Goal: Information Seeking & Learning: Learn about a topic

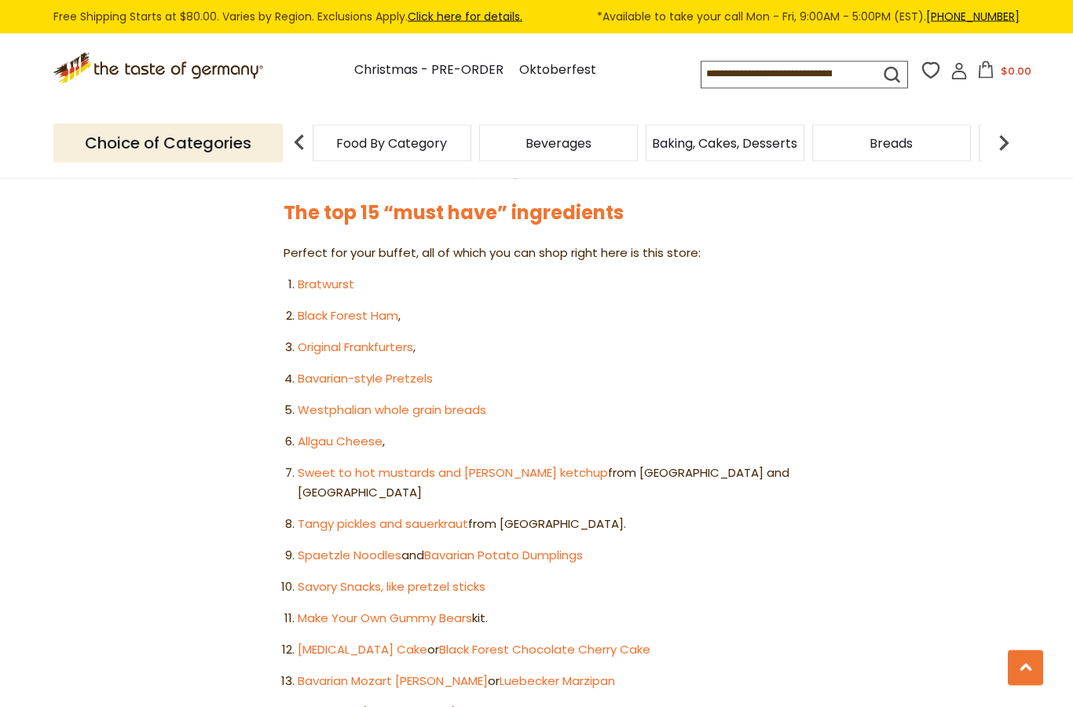
scroll to position [848, 0]
click at [353, 309] on link "Black Forest Ham" at bounding box center [348, 315] width 101 height 16
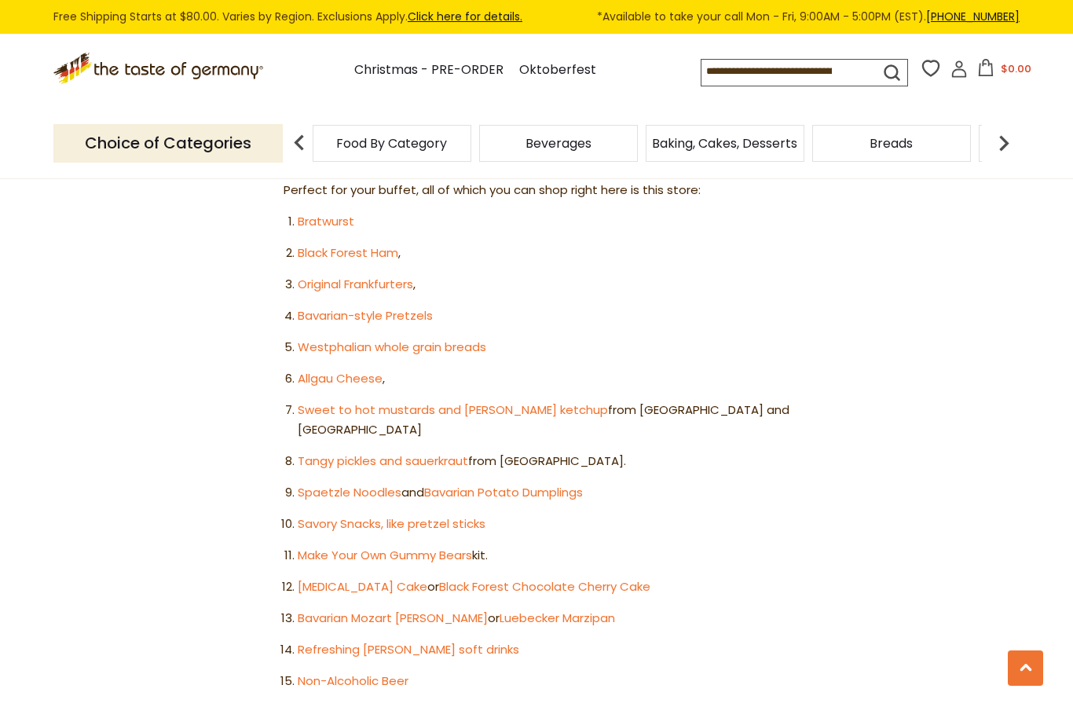
click at [442, 338] on link "Westphalian whole grain breads" at bounding box center [392, 346] width 188 height 16
click at [347, 370] on link "Allgau Cheese" at bounding box center [340, 378] width 85 height 16
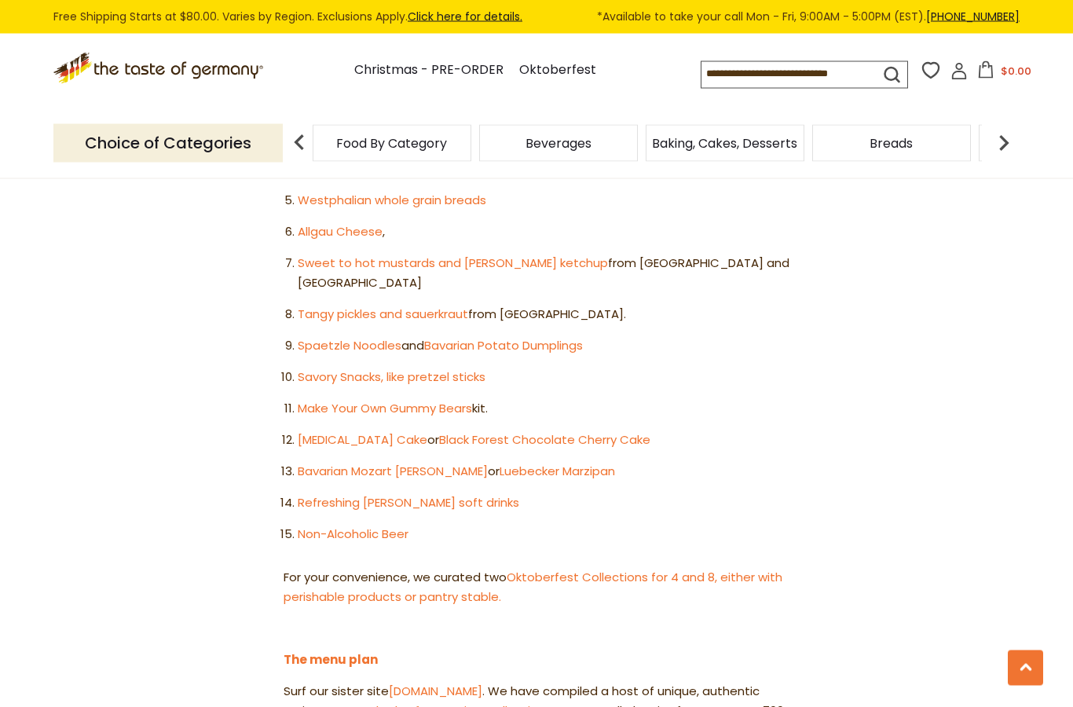
scroll to position [1058, 0]
click at [356, 462] on link "Bavarian Mozart [PERSON_NAME]" at bounding box center [393, 470] width 190 height 16
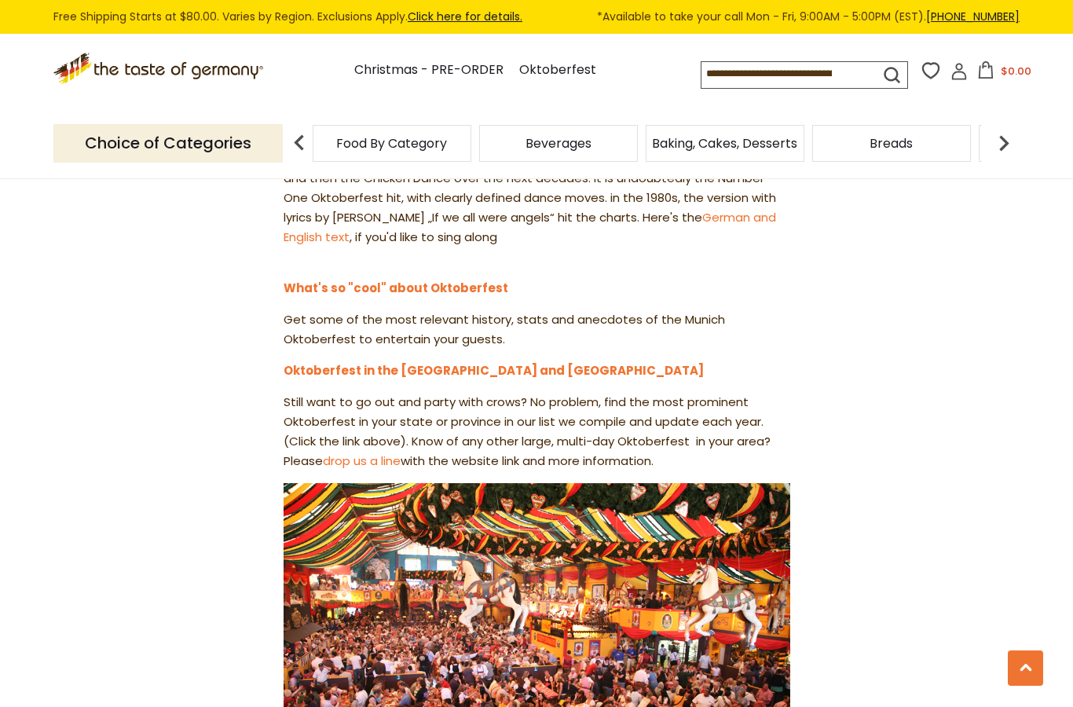
scroll to position [1814, 0]
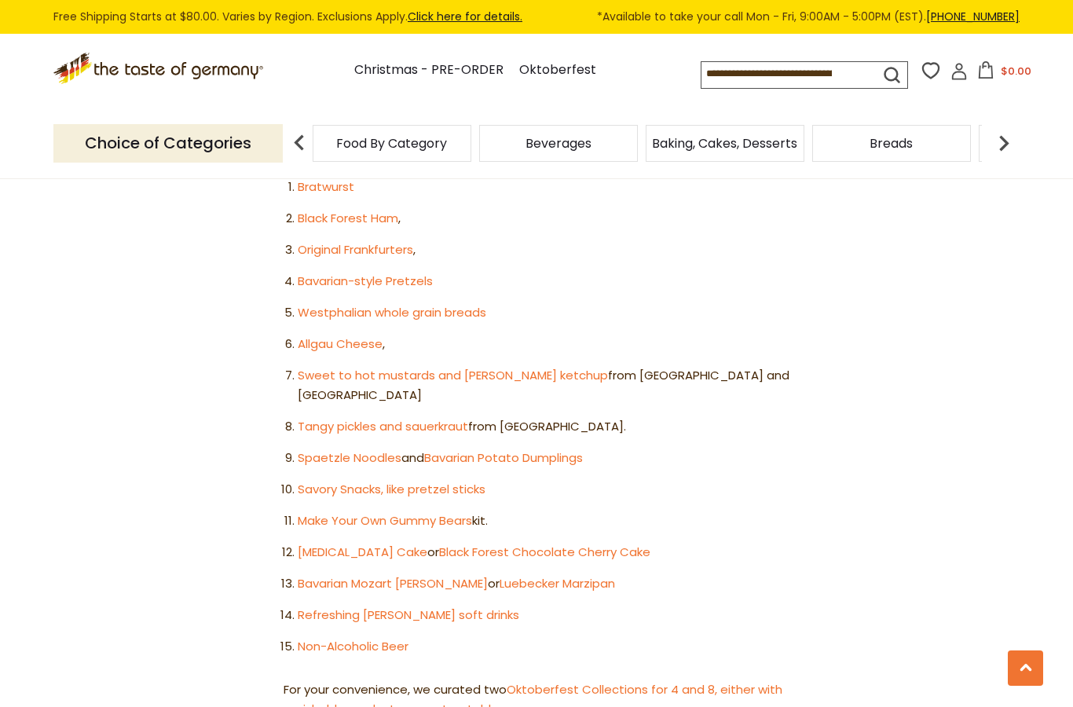
scroll to position [934, 0]
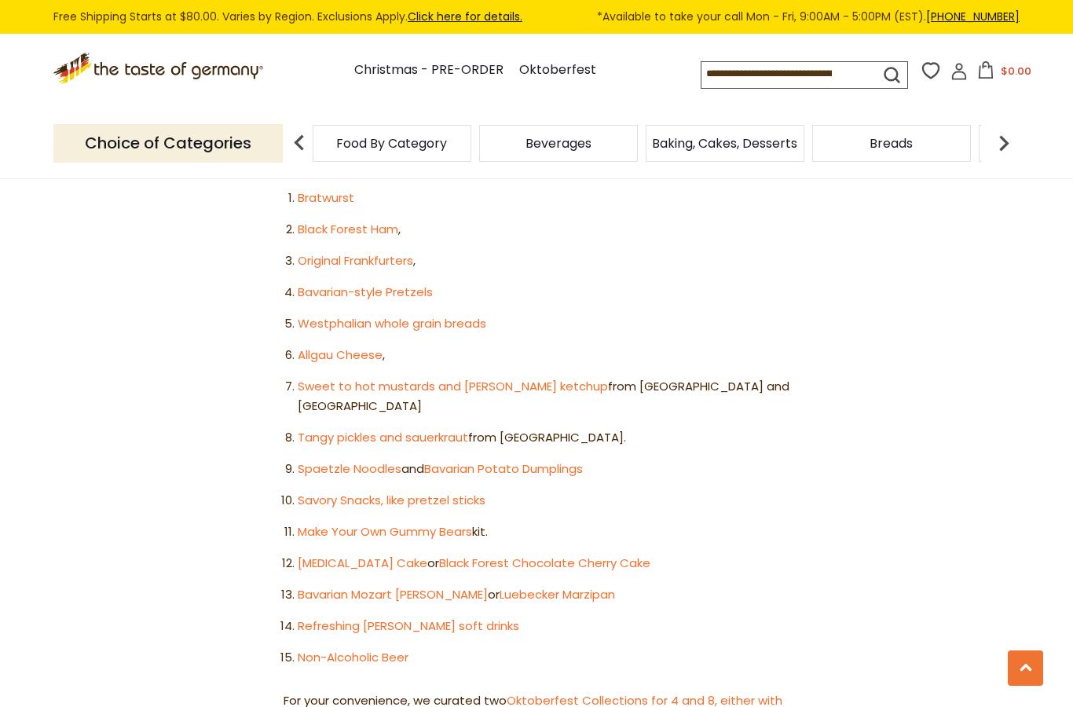
click at [333, 523] on link "Make Your Own Gummy Bears" at bounding box center [385, 531] width 174 height 16
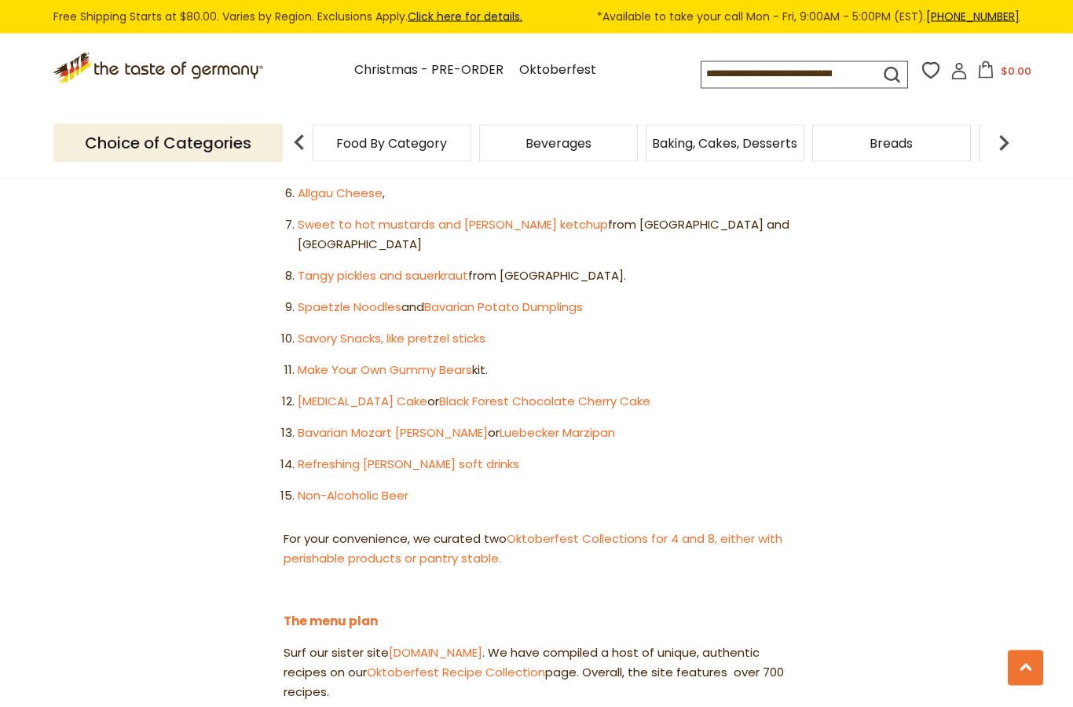
scroll to position [1096, 0]
click at [508, 424] on link "Luebecker Marzipan" at bounding box center [556, 432] width 115 height 16
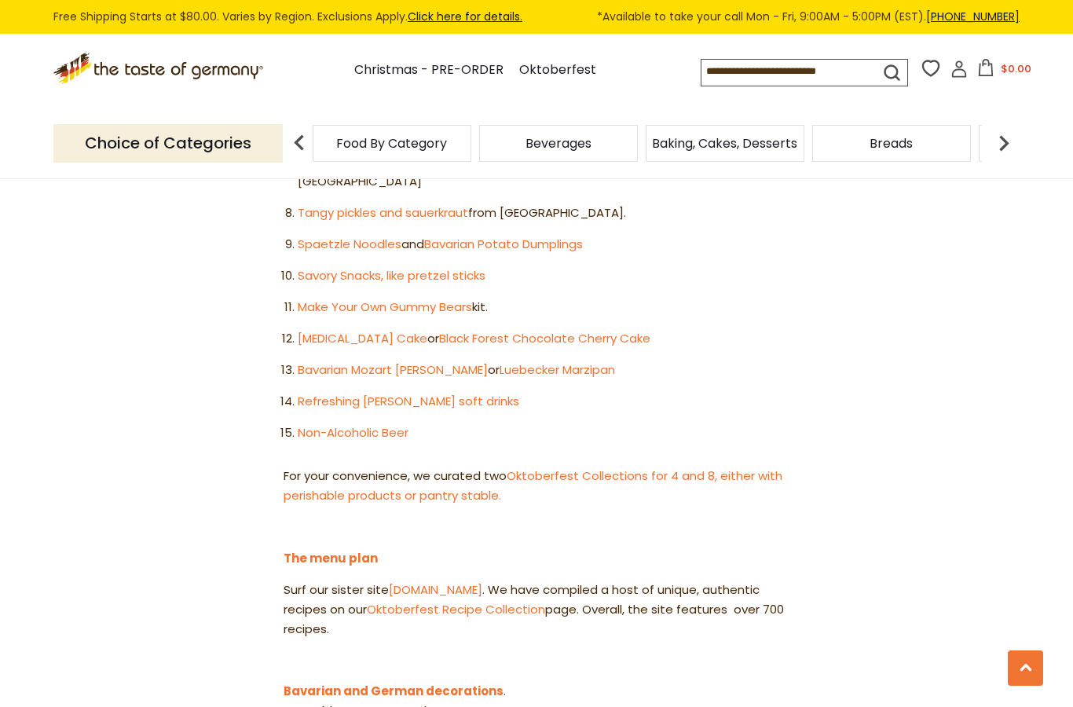
click at [342, 393] on link "Refreshing [PERSON_NAME] soft drinks" at bounding box center [408, 401] width 221 height 16
click at [338, 424] on link "Non-Alcoholic Beer" at bounding box center [353, 432] width 111 height 16
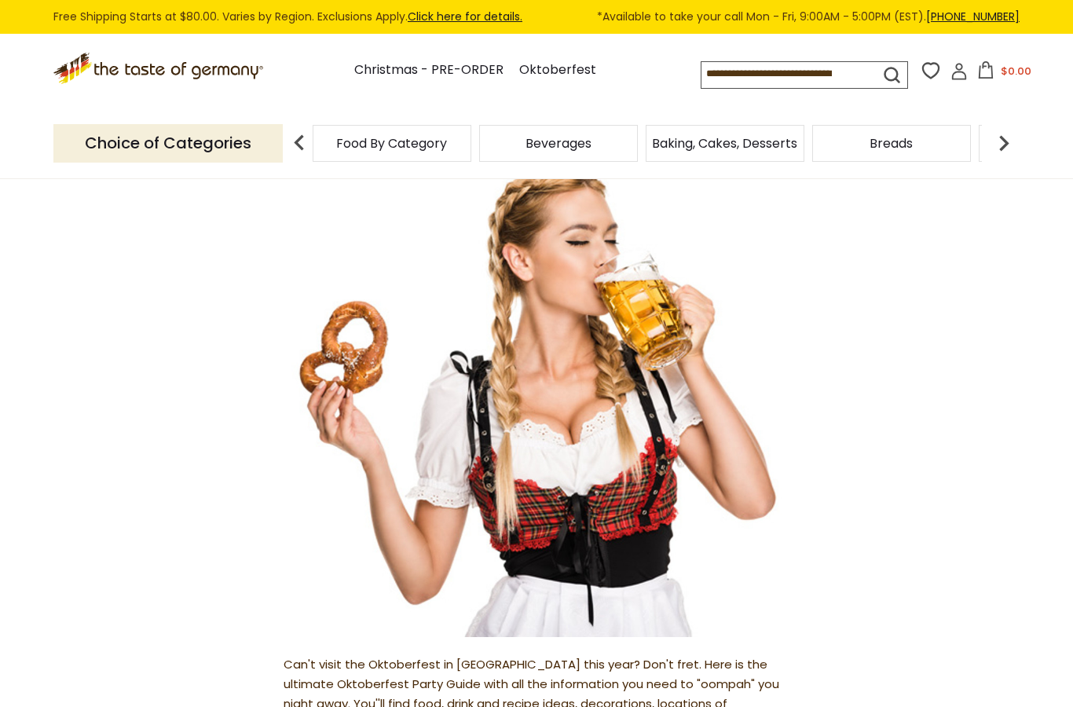
scroll to position [204, 0]
